Goal: Task Accomplishment & Management: Manage account settings

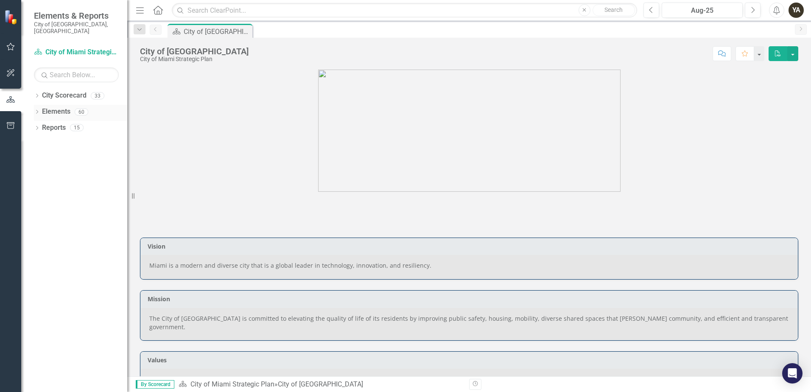
click at [57, 107] on link "Elements" at bounding box center [56, 112] width 28 height 10
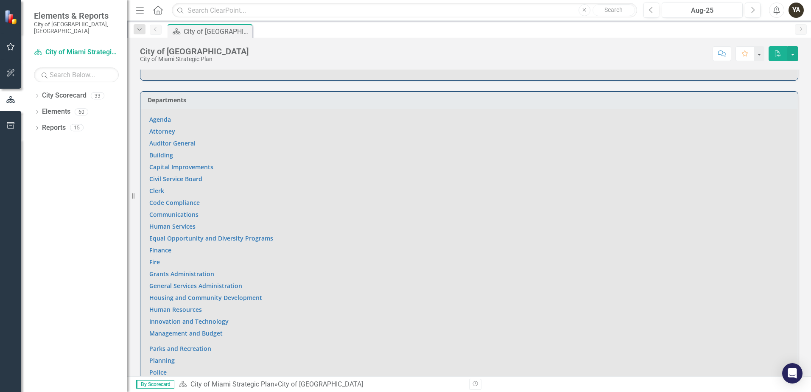
scroll to position [651, 0]
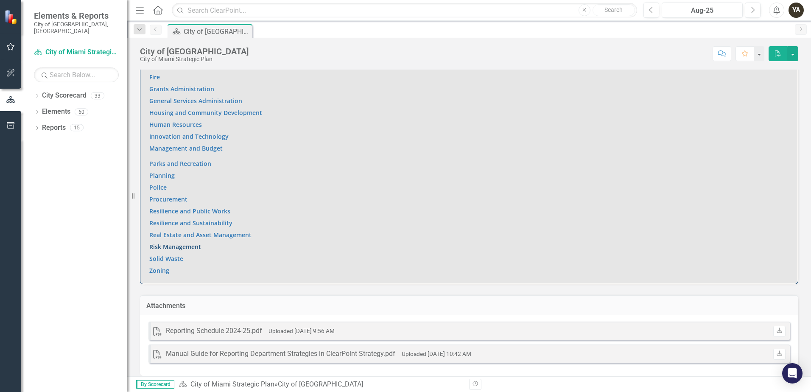
click at [173, 242] on link "Risk Management" at bounding box center [175, 246] width 52 height 8
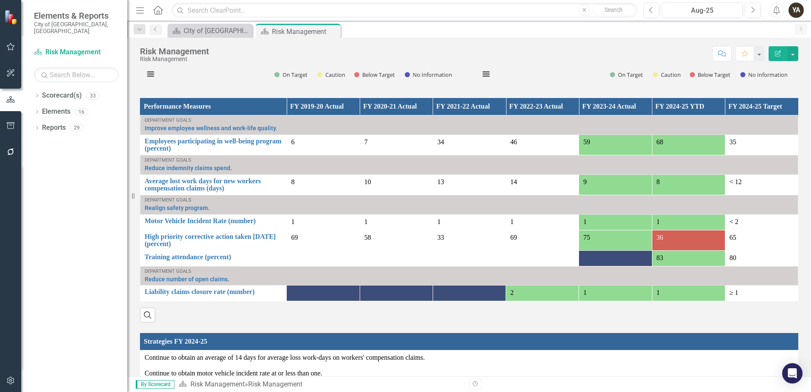
scroll to position [523, 0]
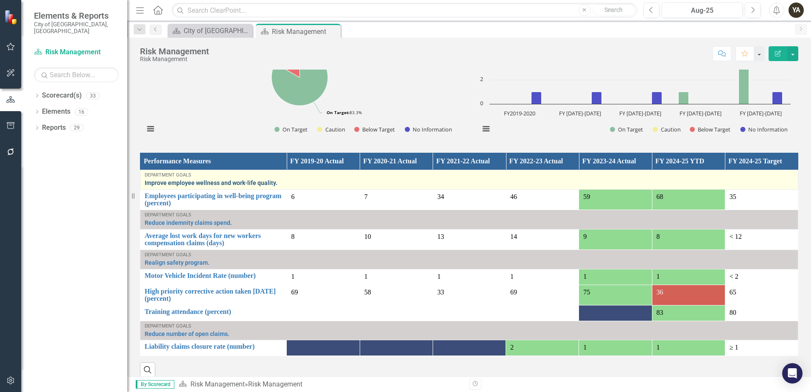
click at [201, 181] on link "Improve employee wellness and work-life quality." at bounding box center [469, 183] width 649 height 6
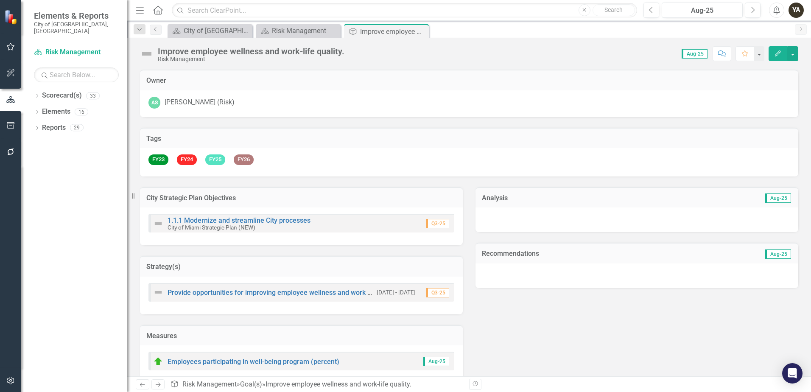
click at [209, 98] on div "[PERSON_NAME] (Risk)" at bounding box center [199, 102] width 70 height 10
click at [420, 31] on icon "Close" at bounding box center [420, 31] width 8 height 7
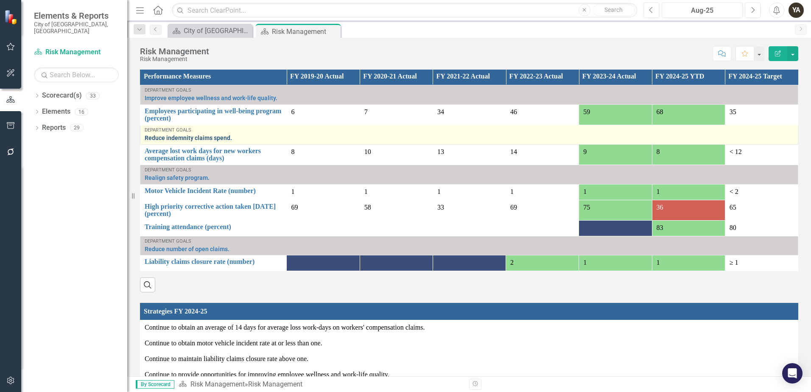
scroll to position [593, 0]
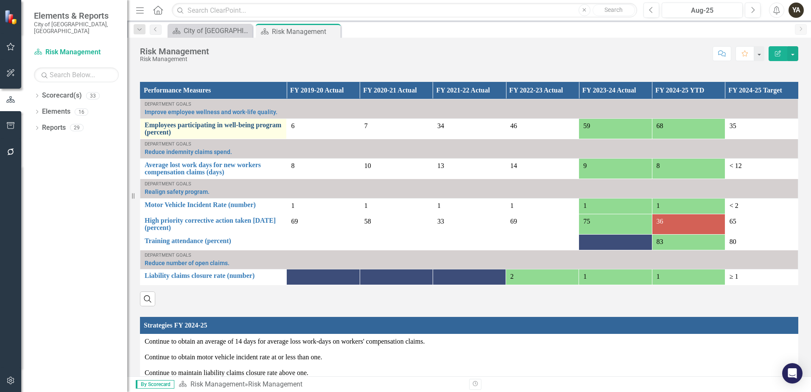
click at [223, 125] on link "Employees participating in well-being program (percent)" at bounding box center [213, 128] width 137 height 15
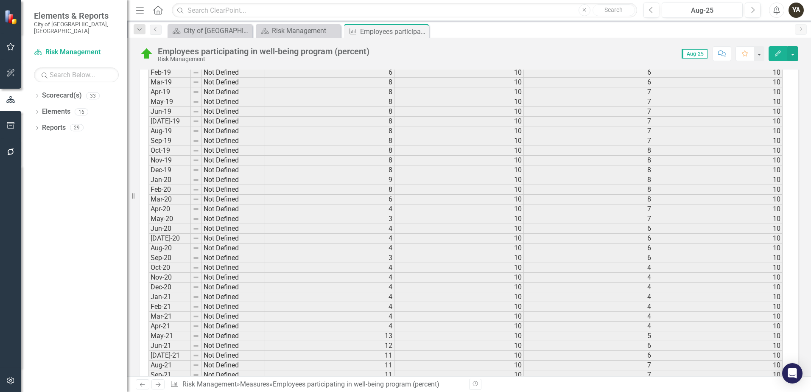
scroll to position [466, 0]
click at [422, 31] on icon "Close" at bounding box center [420, 31] width 8 height 7
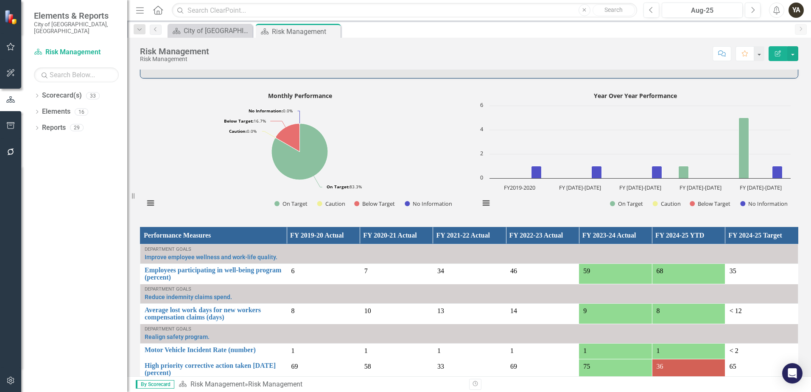
scroll to position [593, 0]
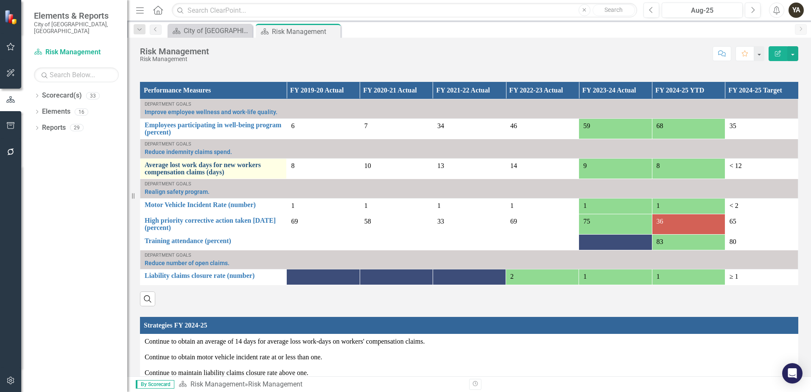
click at [180, 170] on link "Average lost work days for new workers compensation claims (days)" at bounding box center [213, 168] width 137 height 15
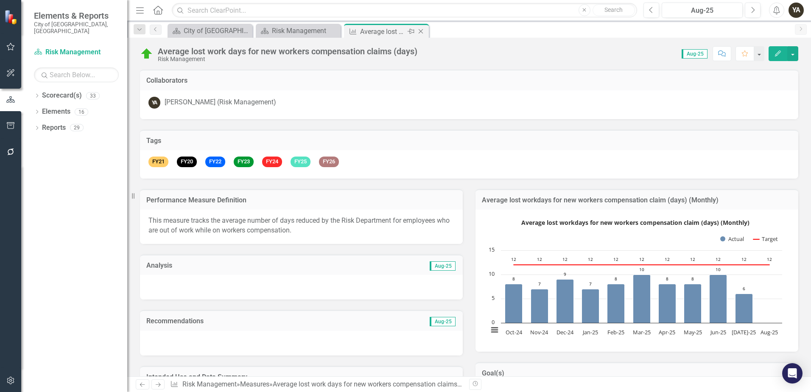
click at [423, 33] on icon "Close" at bounding box center [420, 31] width 8 height 7
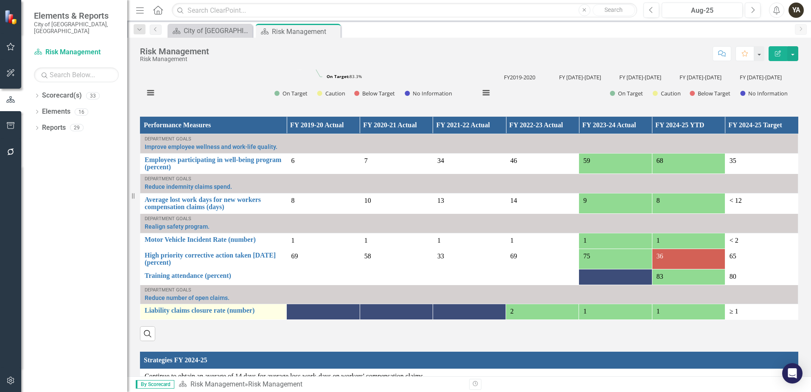
scroll to position [650, 0]
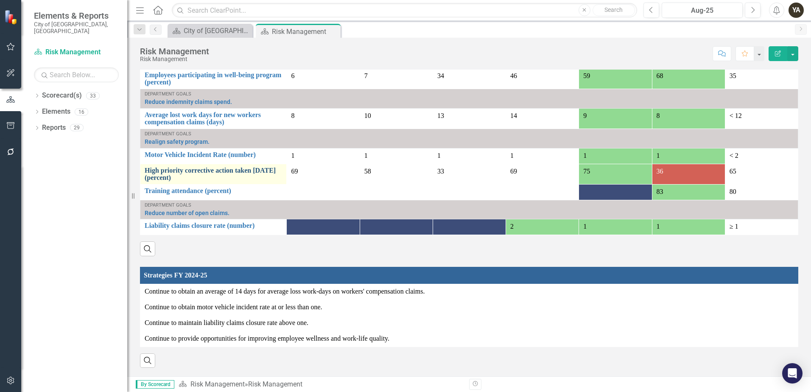
click at [181, 168] on link "High priority corrective action taken [DATE] (percent)" at bounding box center [213, 174] width 137 height 15
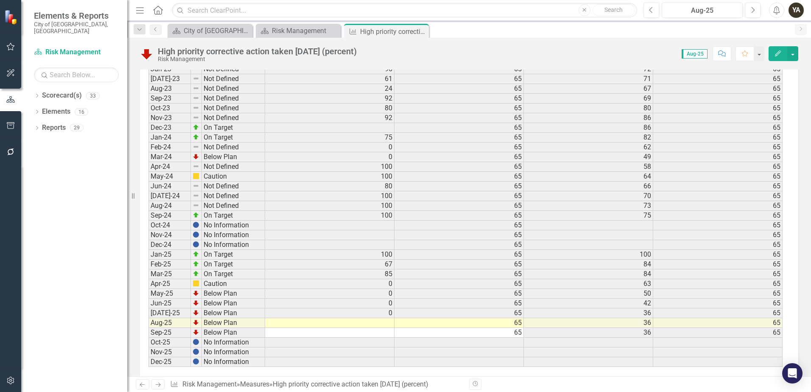
scroll to position [1086, 0]
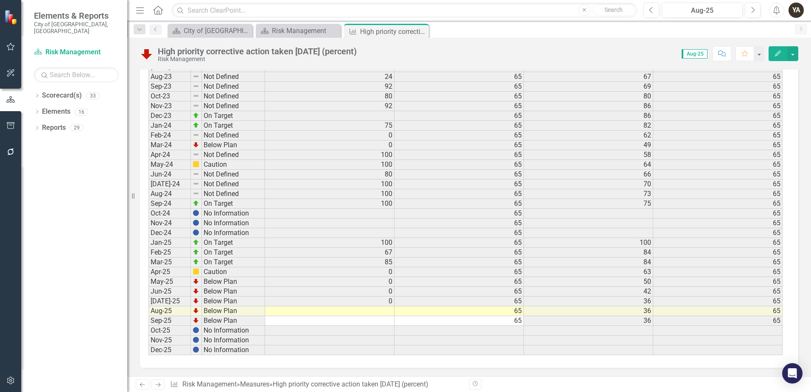
click at [371, 319] on td at bounding box center [329, 321] width 129 height 10
click at [373, 314] on td at bounding box center [329, 311] width 129 height 10
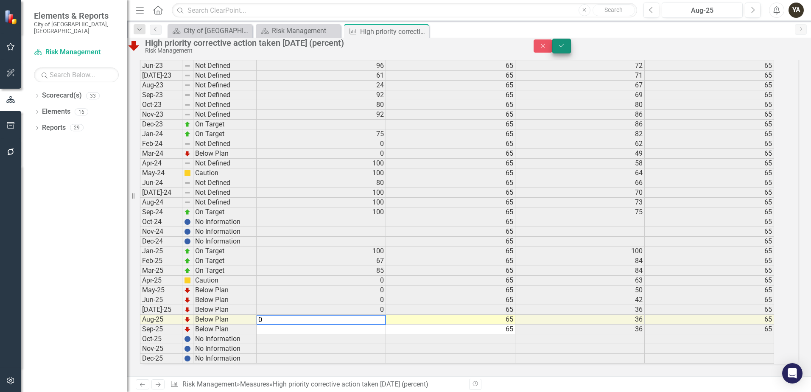
type textarea "0"
click at [565, 48] on icon "Save" at bounding box center [561, 45] width 8 height 6
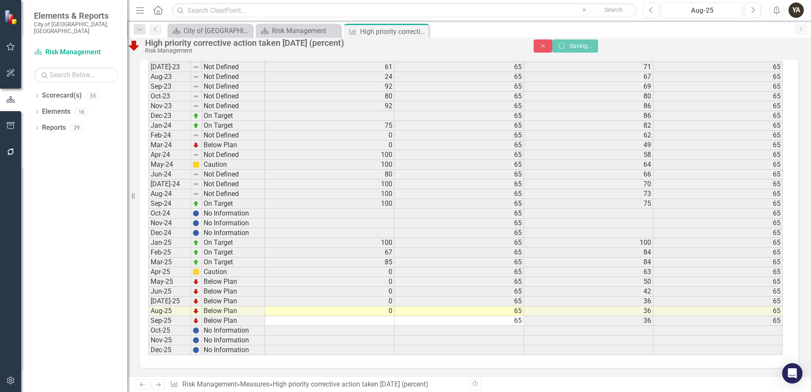
scroll to position [1001, 0]
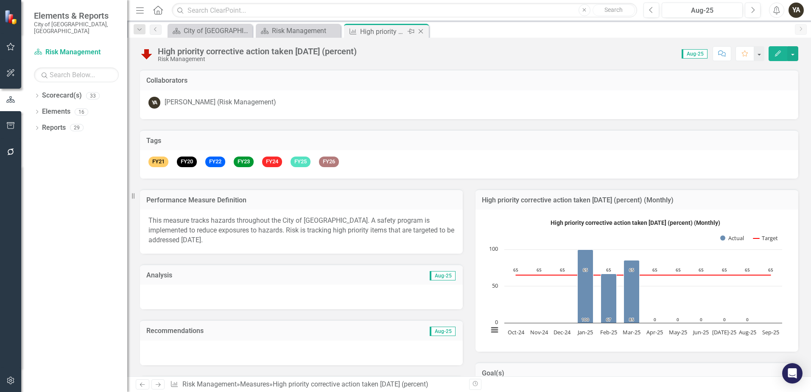
click at [422, 31] on icon "Close" at bounding box center [420, 31] width 8 height 7
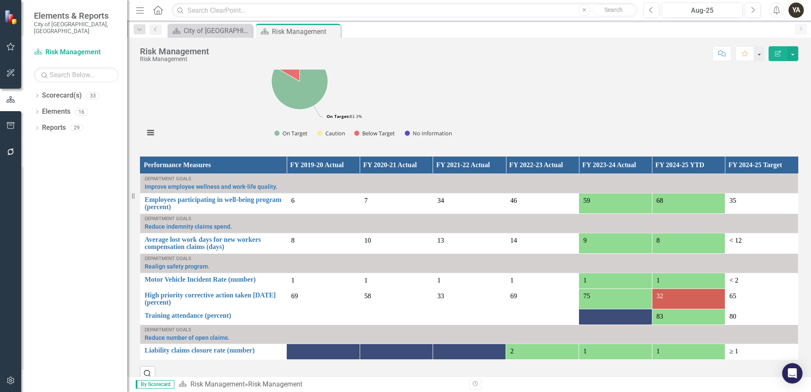
scroll to position [590, 0]
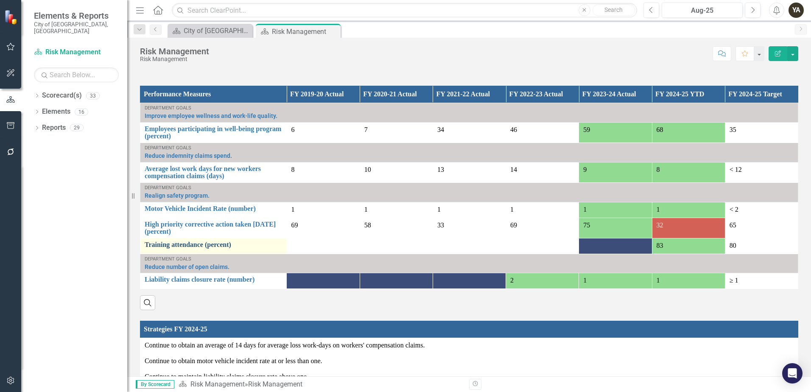
click at [188, 244] on link "Training attendance (percent)" at bounding box center [213, 245] width 137 height 8
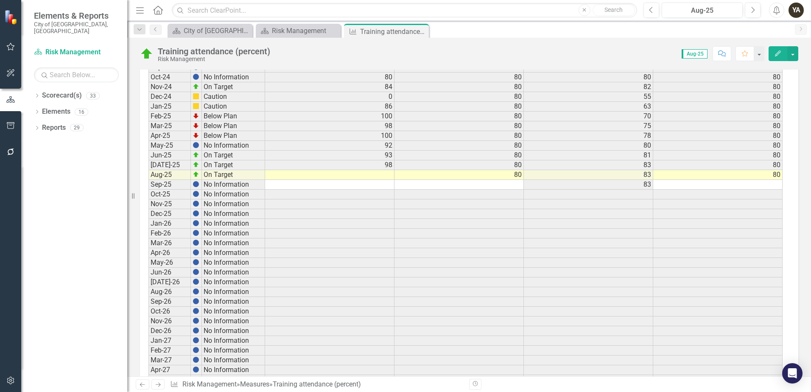
scroll to position [1526, 0]
click at [384, 170] on td at bounding box center [329, 173] width 129 height 10
type textarea "94"
